Goal: Transaction & Acquisition: Purchase product/service

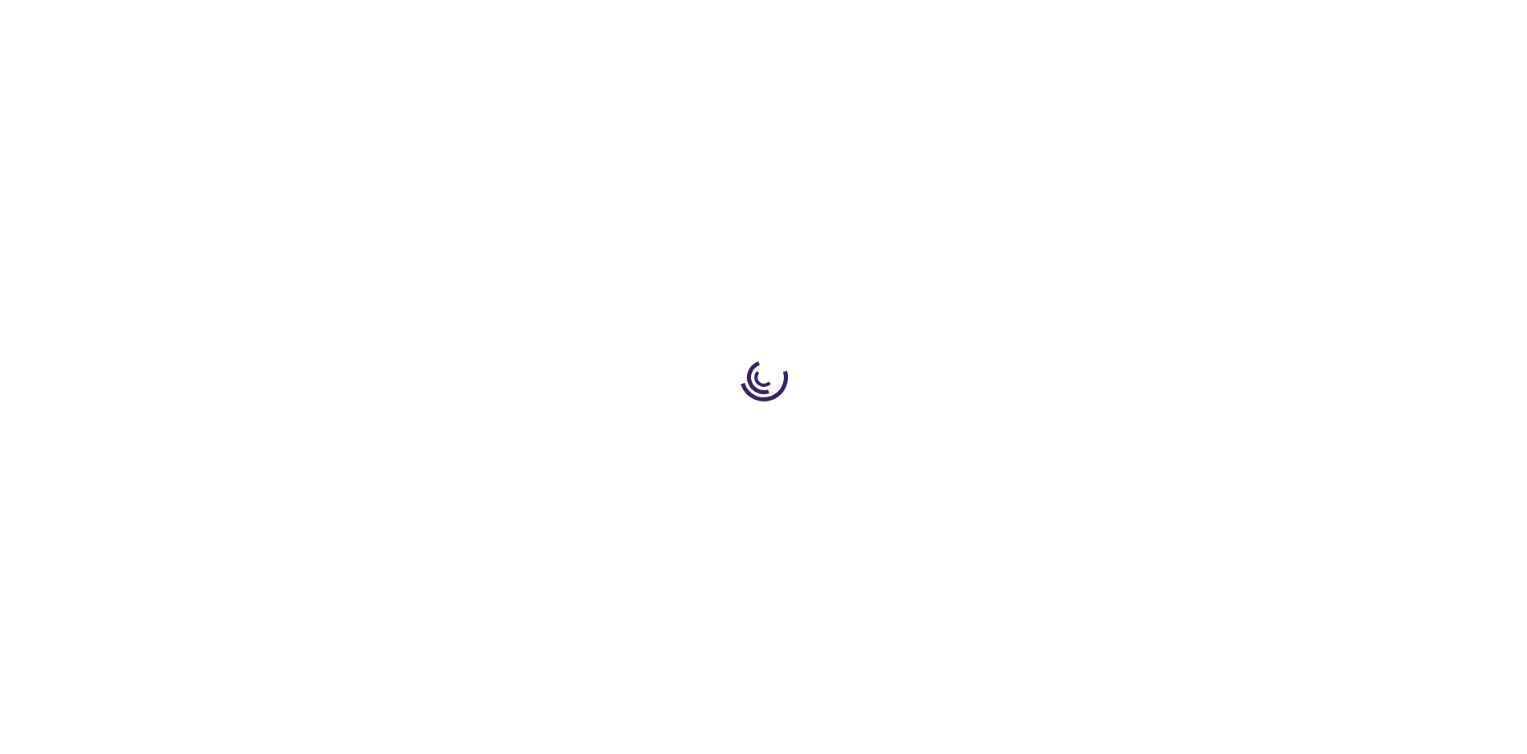
click at [1009, 24] on link "Log In" at bounding box center [1007, 24] width 31 height 13
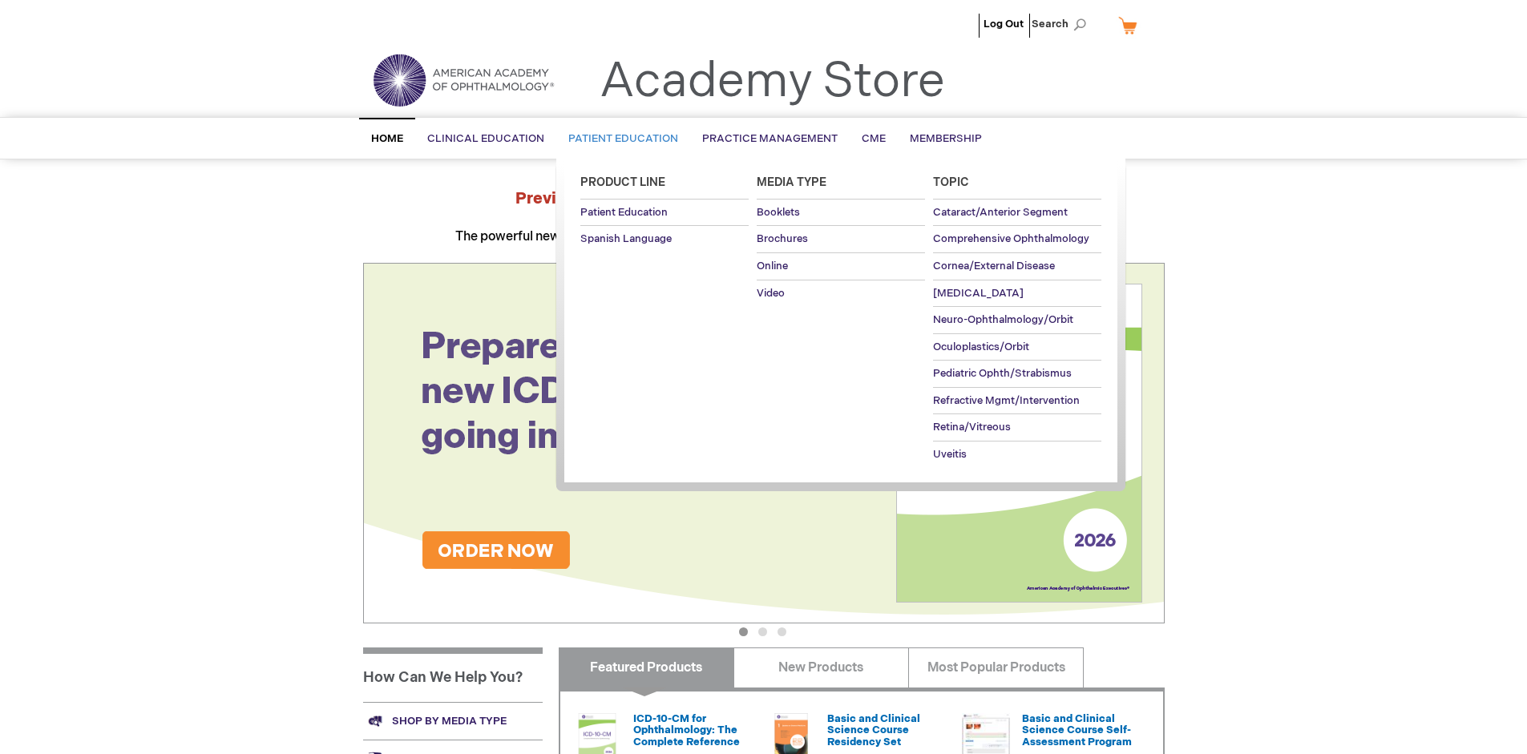
click at [619, 139] on span "Patient Education" at bounding box center [623, 138] width 110 height 13
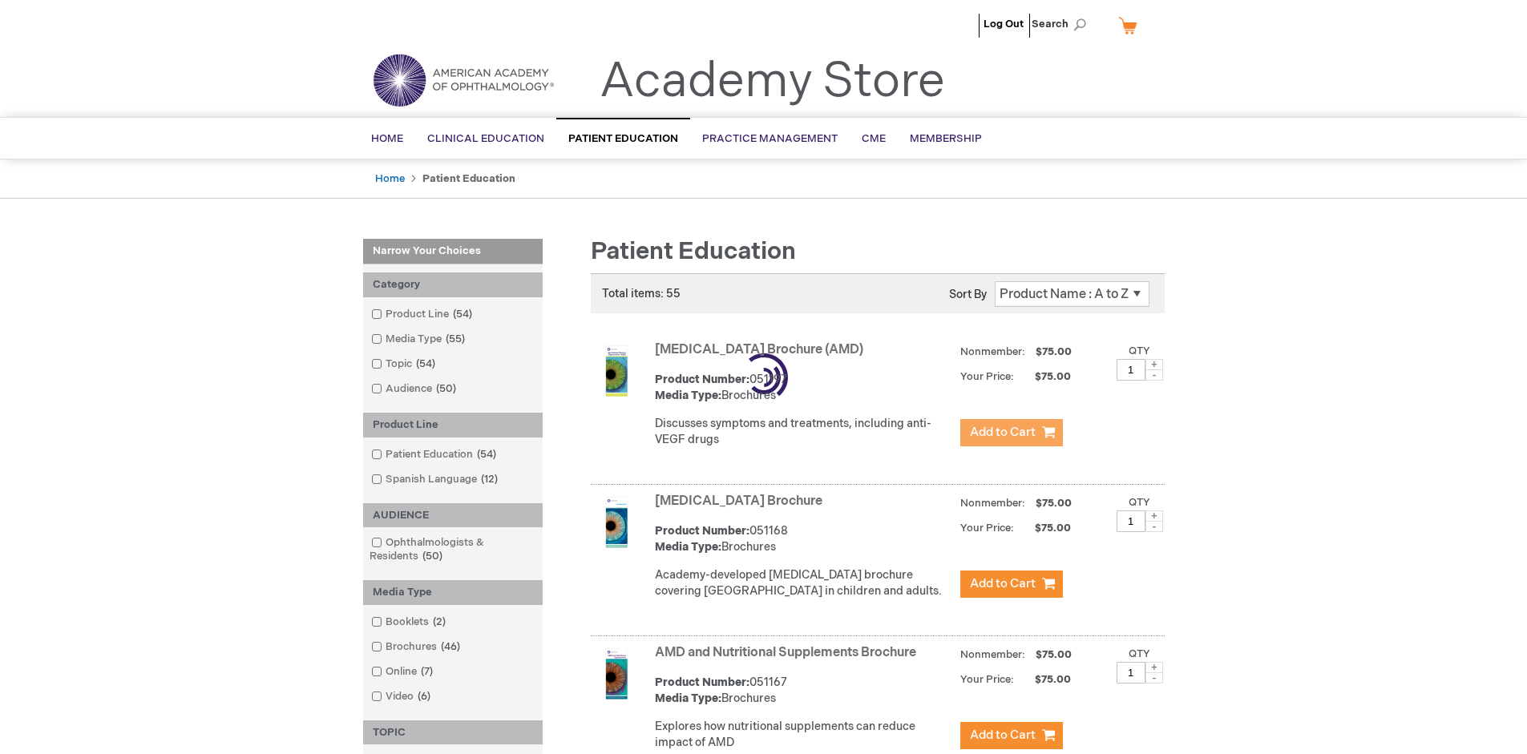
click at [1011, 433] on span "Add to Cart" at bounding box center [1003, 432] width 66 height 15
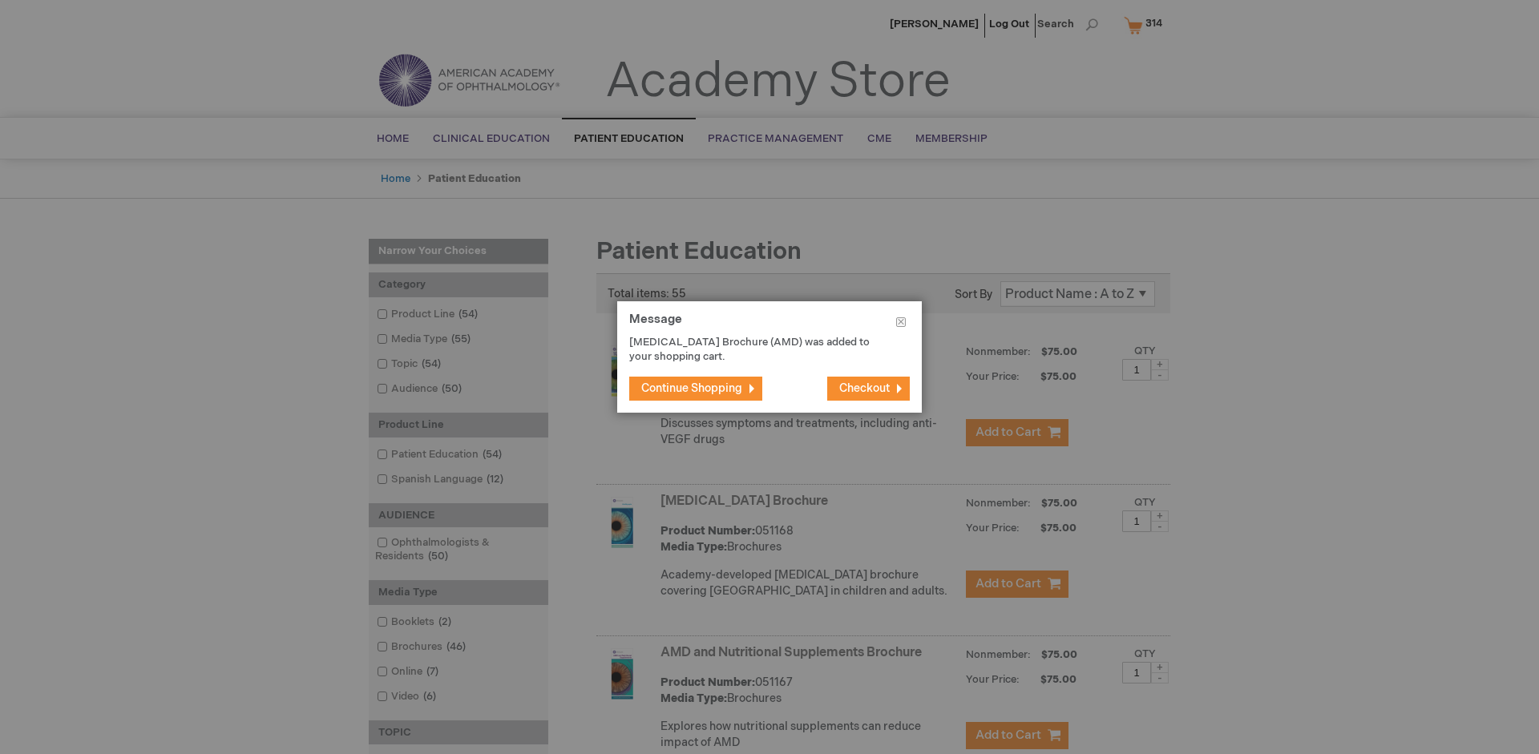
click at [692, 388] on span "Continue Shopping" at bounding box center [691, 389] width 101 height 14
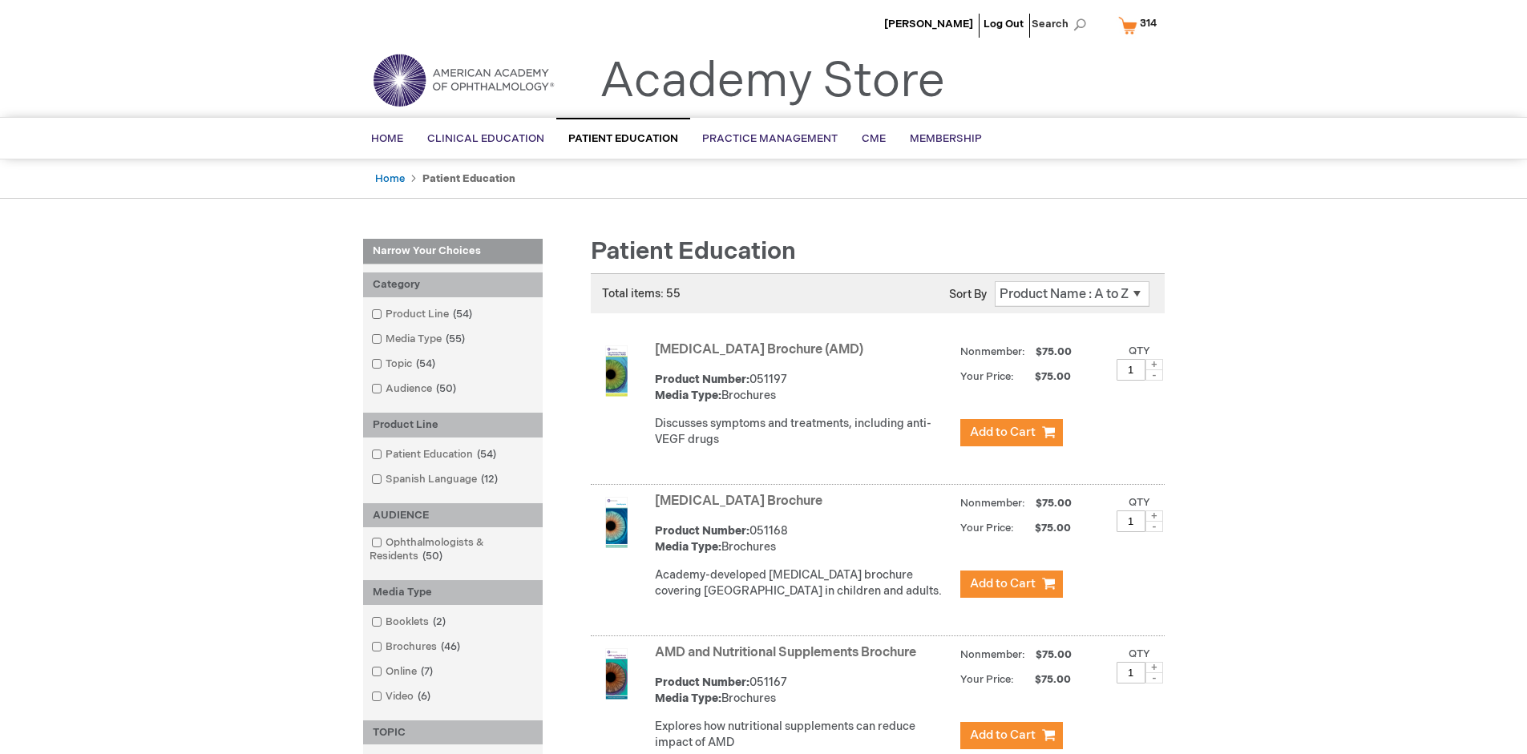
click at [789, 661] on link "AMD and Nutritional Supplements Brochure" at bounding box center [785, 652] width 261 height 15
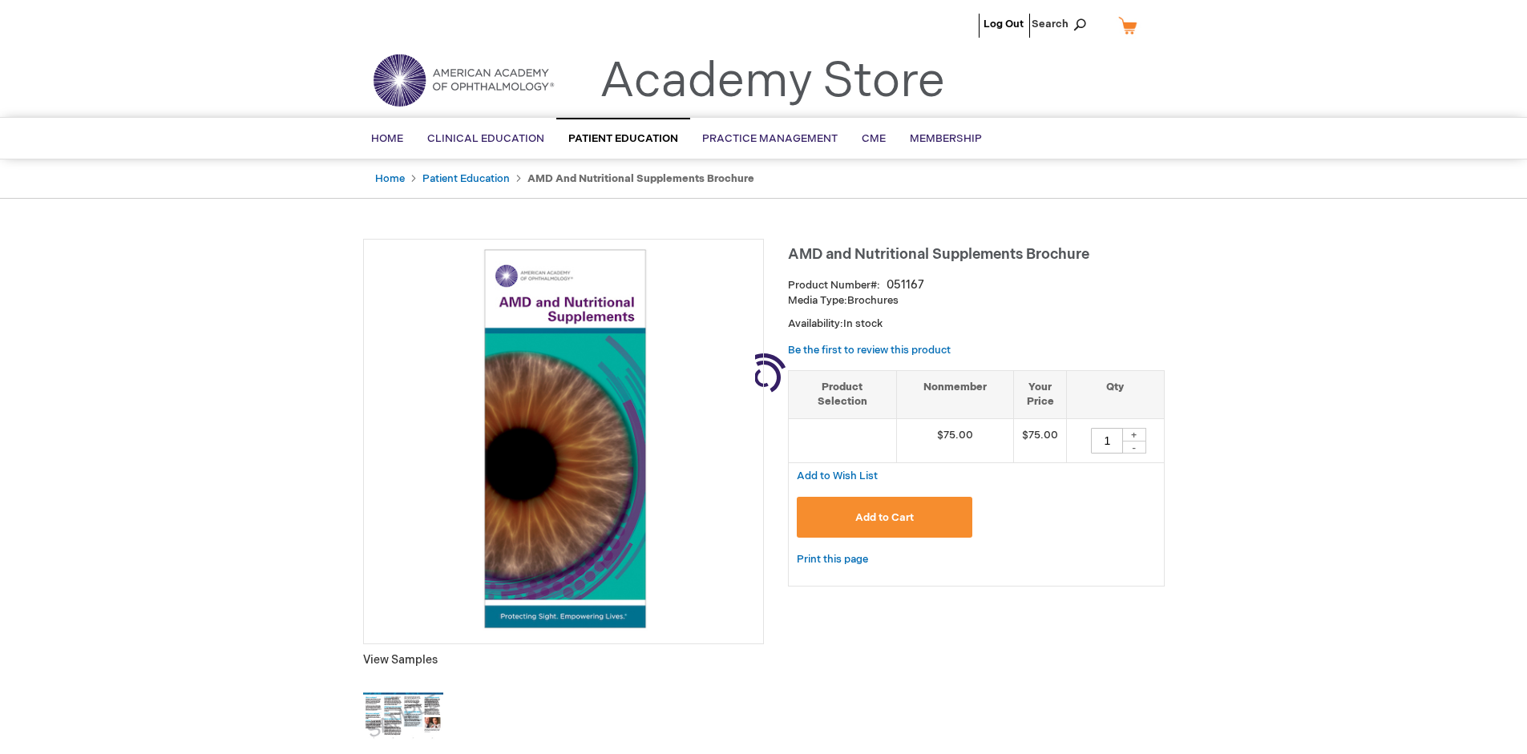
type input "1"
click at [884, 517] on span "Add to Cart" at bounding box center [884, 517] width 59 height 13
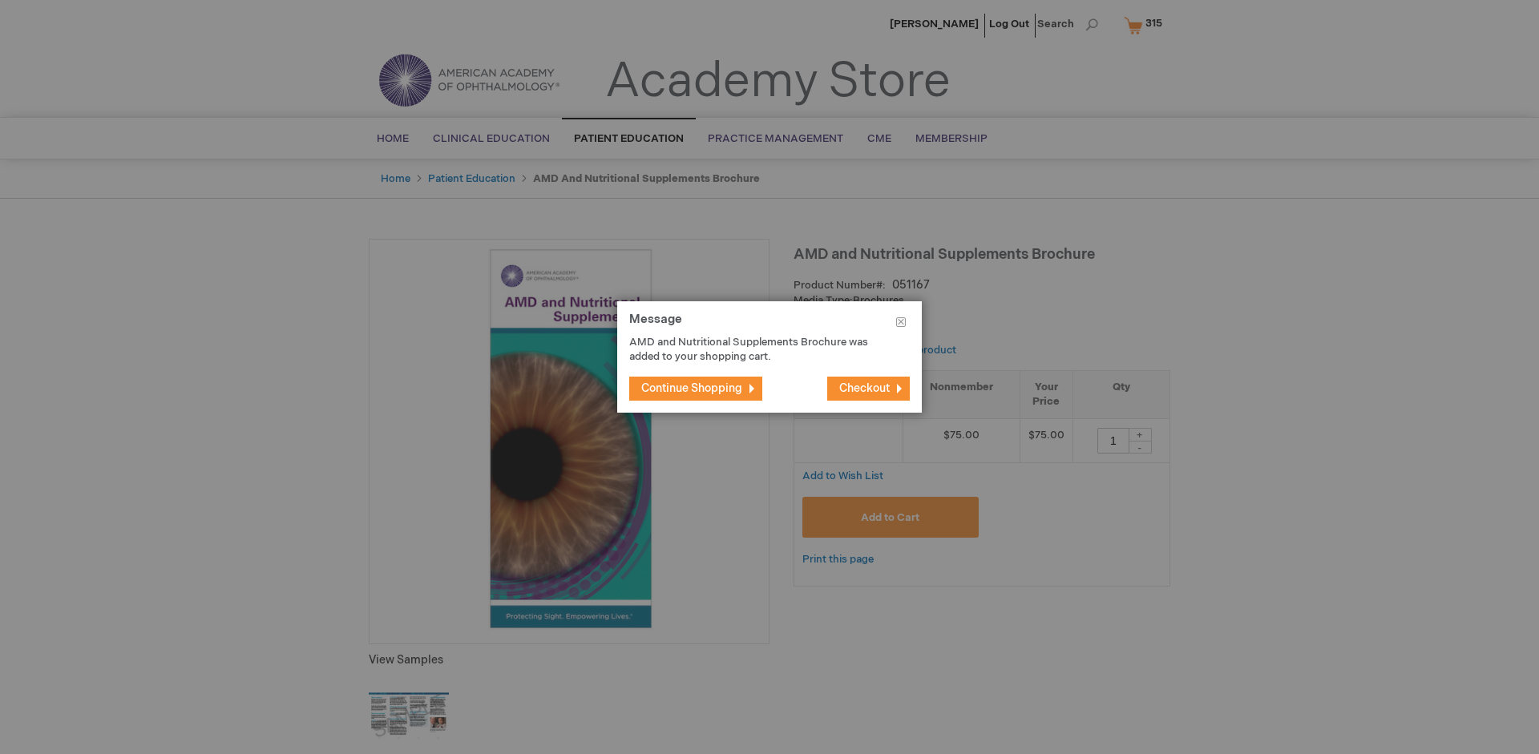
click at [692, 388] on span "Continue Shopping" at bounding box center [691, 389] width 101 height 14
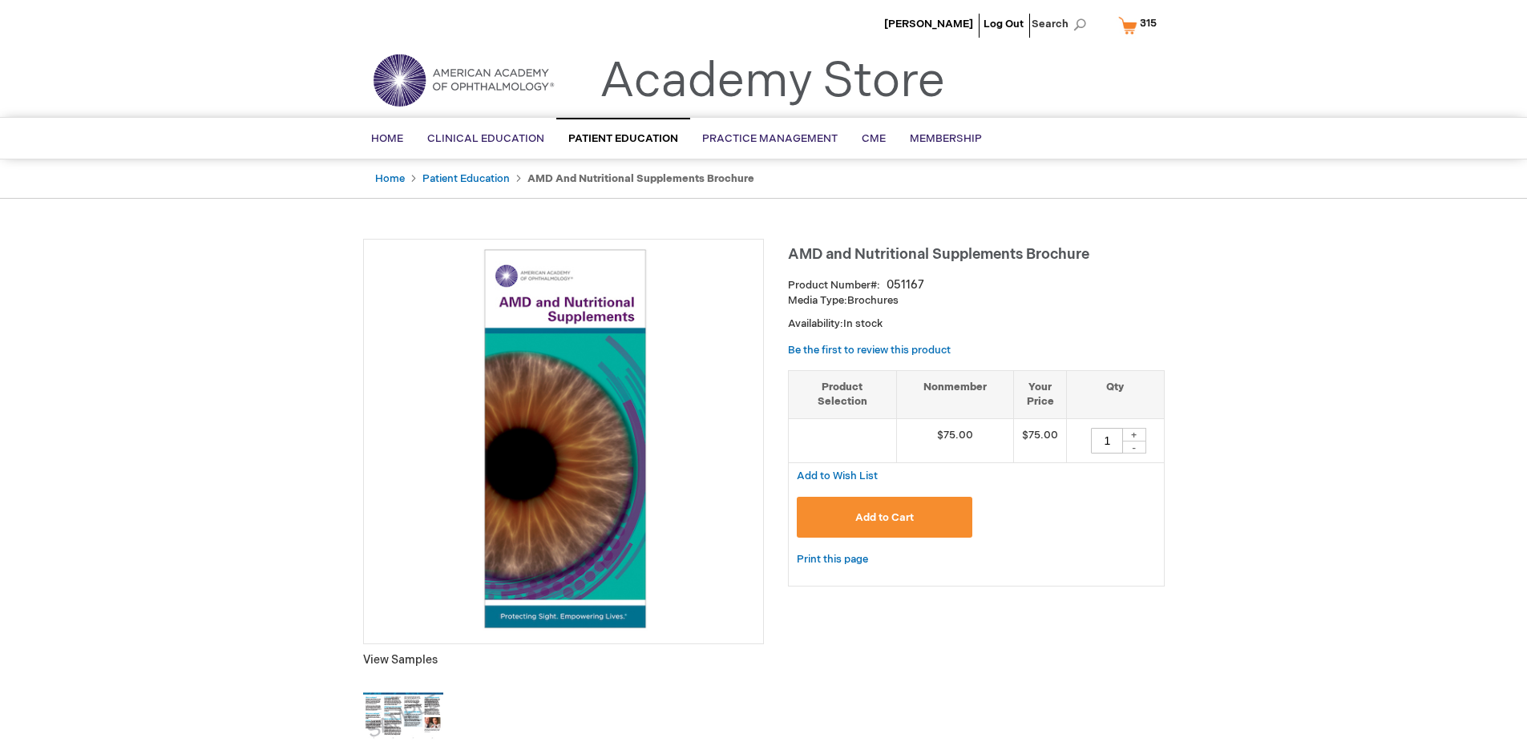
click at [1141, 25] on span "315" at bounding box center [1148, 23] width 17 height 13
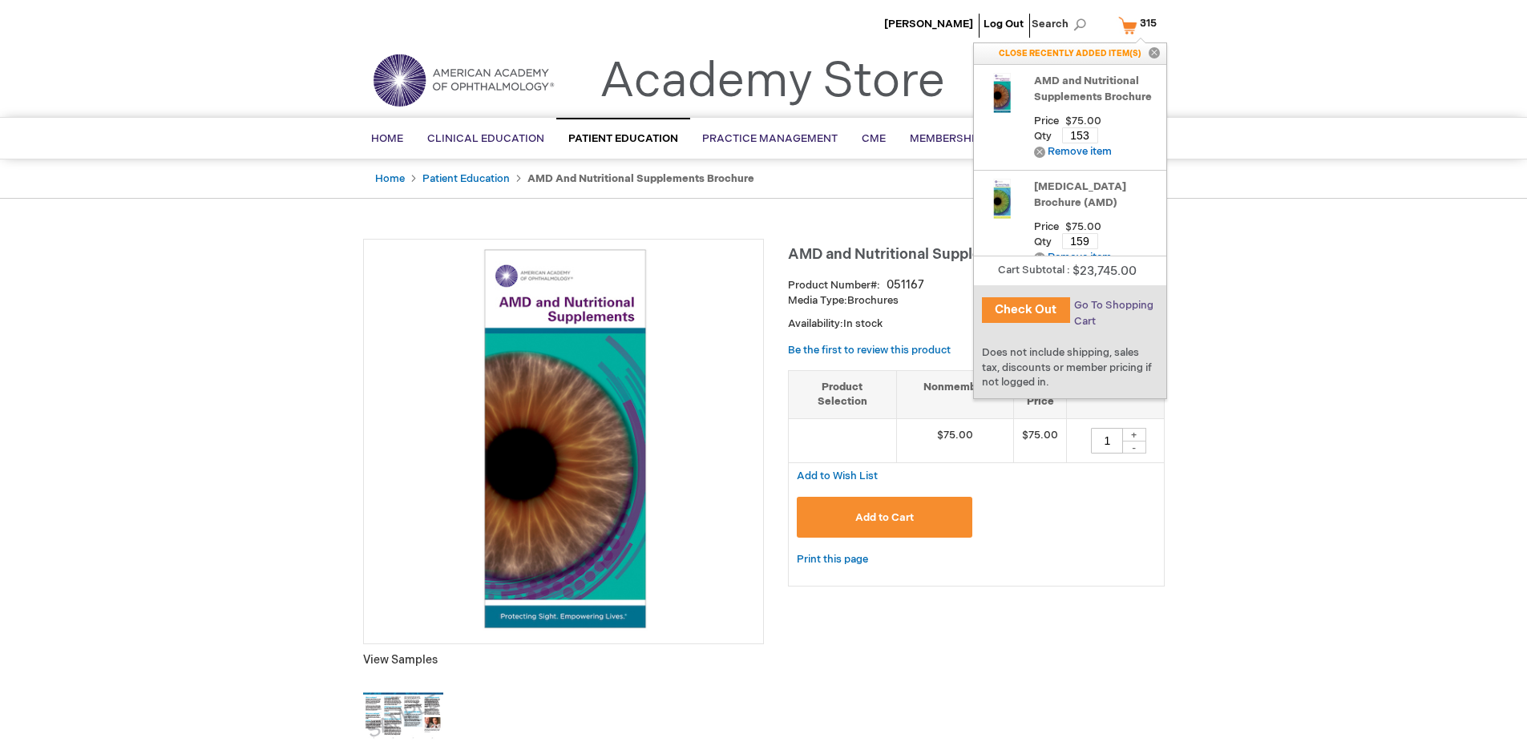
click at [1113, 305] on span "Go To Shopping Cart" at bounding box center [1113, 313] width 79 height 29
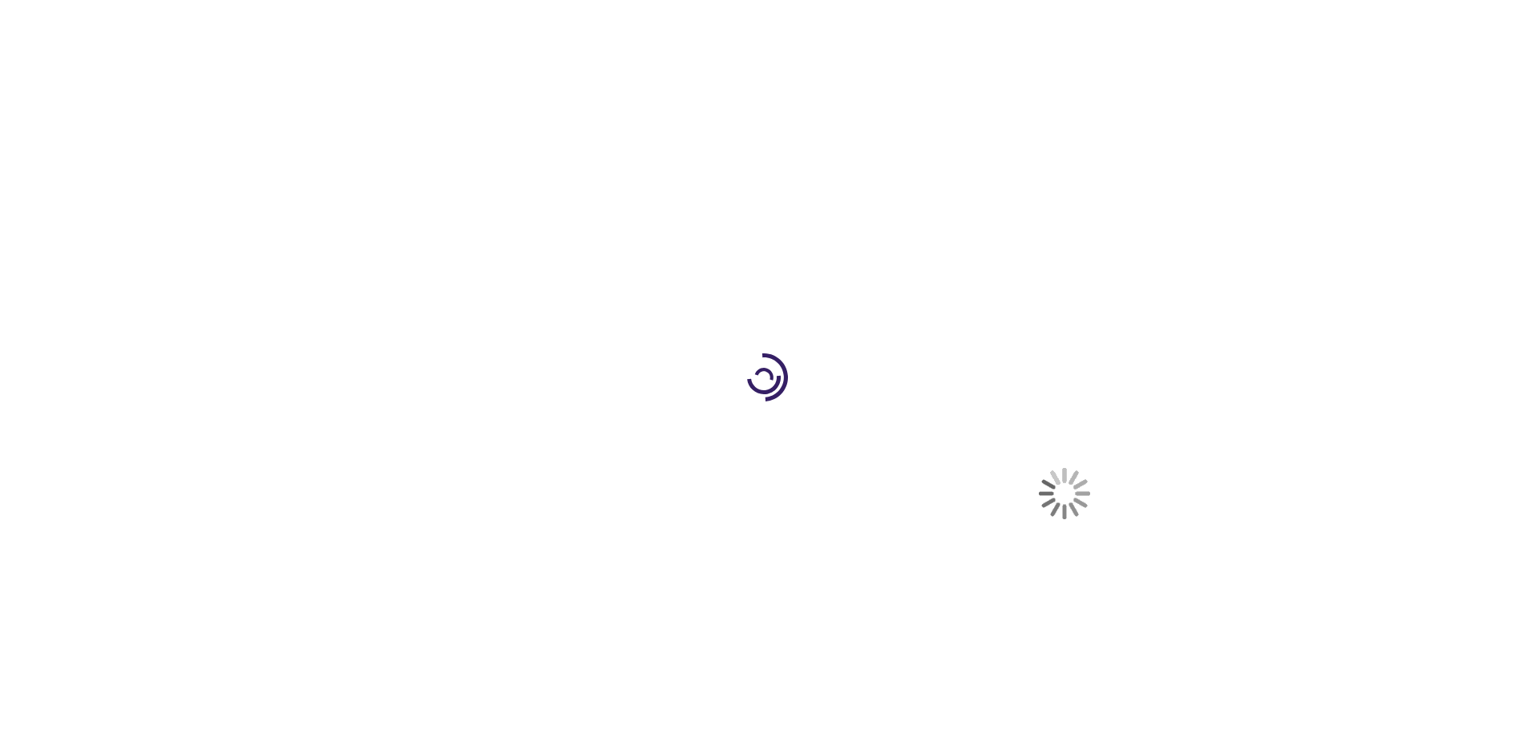
select select "US"
select select "41"
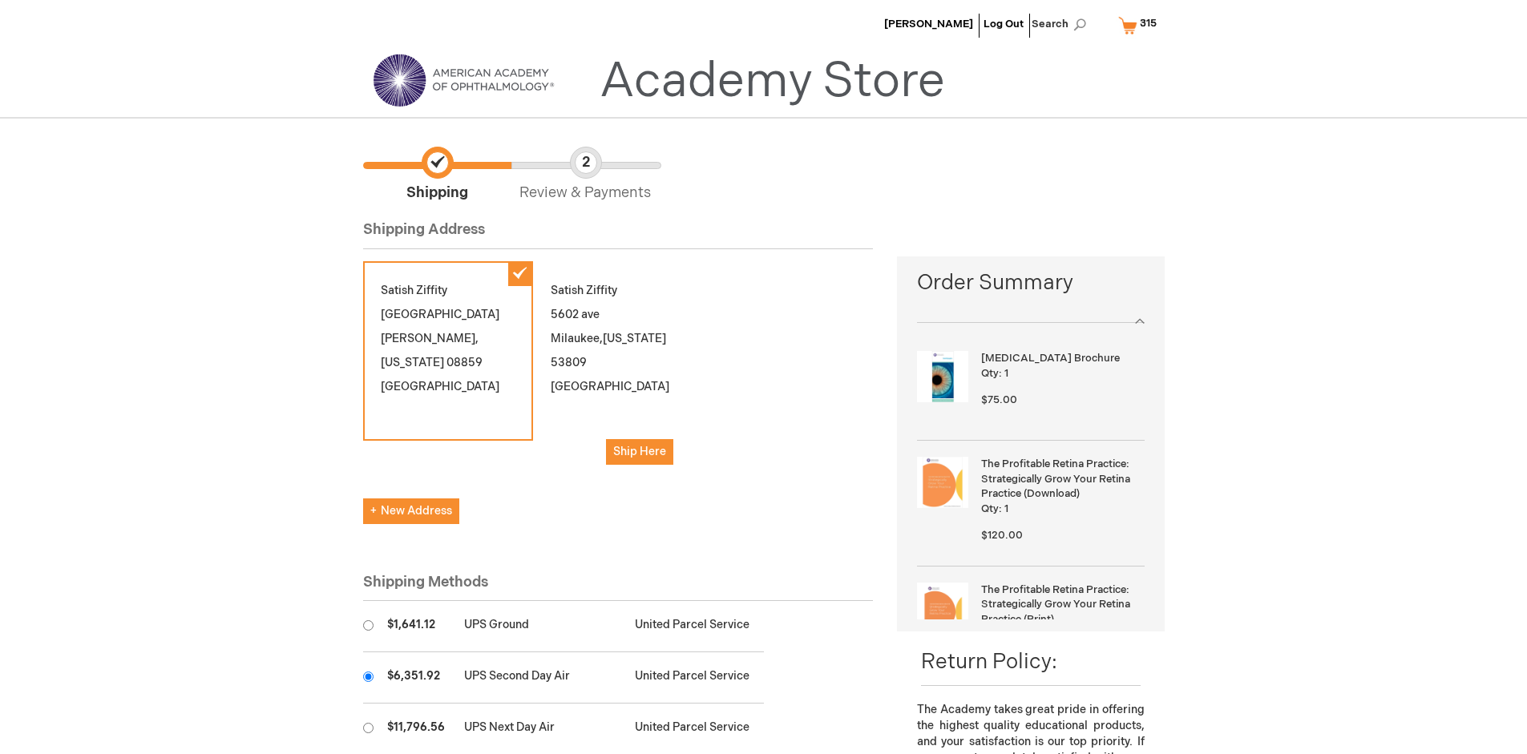
click at [368, 677] on input "radio" at bounding box center [368, 677] width 10 height 10
